Goal: Task Accomplishment & Management: Complete application form

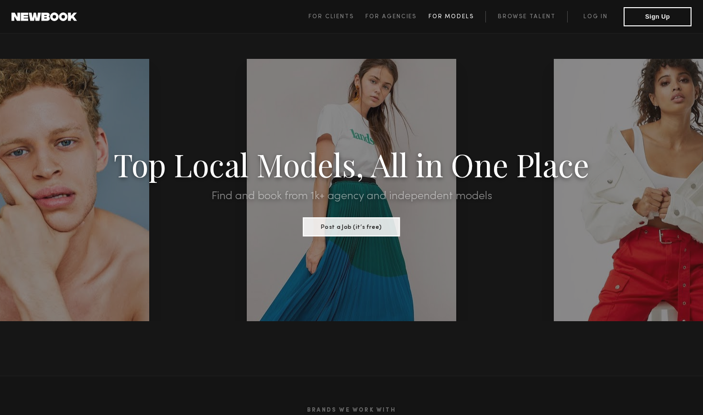
click at [469, 17] on span "For Models" at bounding box center [451, 17] width 45 height 6
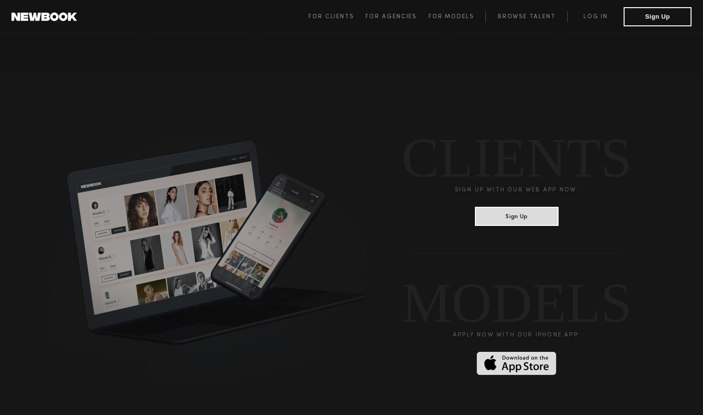
scroll to position [2319, 0]
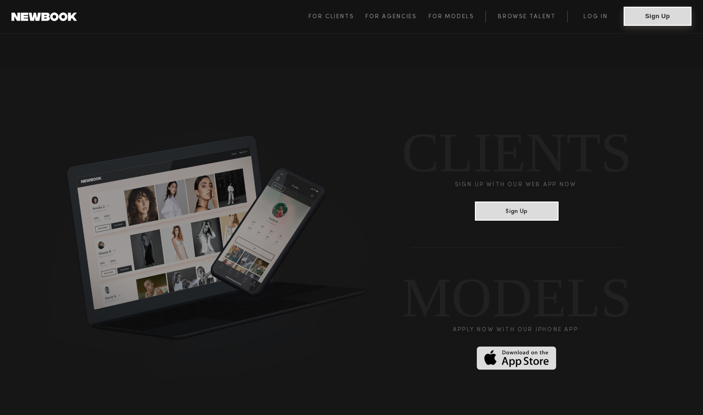
click at [651, 15] on button "Sign Up" at bounding box center [658, 16] width 68 height 19
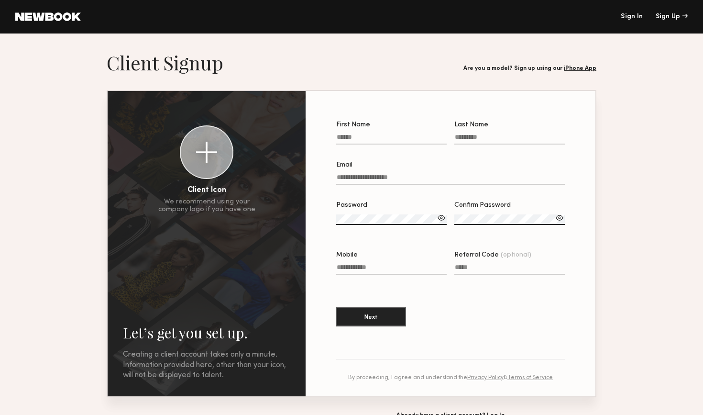
click at [387, 132] on label "First Name" at bounding box center [391, 137] width 110 height 33
click at [387, 133] on input "First Name" at bounding box center [391, 138] width 110 height 11
click at [390, 139] on input "First Name" at bounding box center [391, 138] width 110 height 11
type input "***"
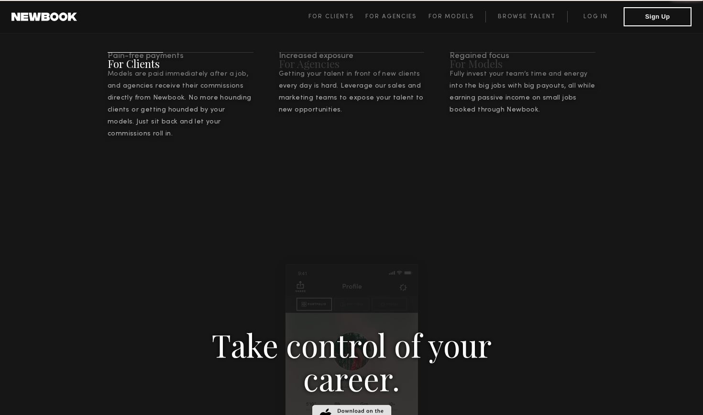
scroll to position [1376, 0]
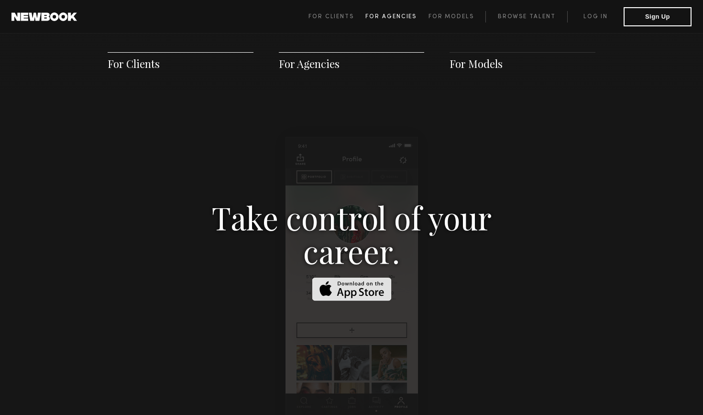
click at [389, 18] on span "For Agencies" at bounding box center [390, 17] width 51 height 6
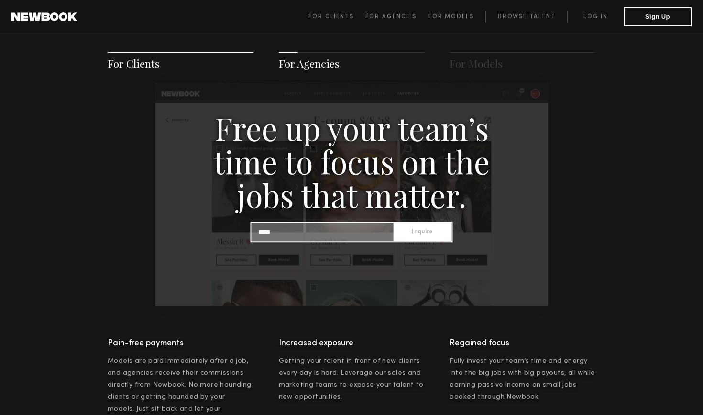
scroll to position [982, 0]
